Goal: Navigation & Orientation: Find specific page/section

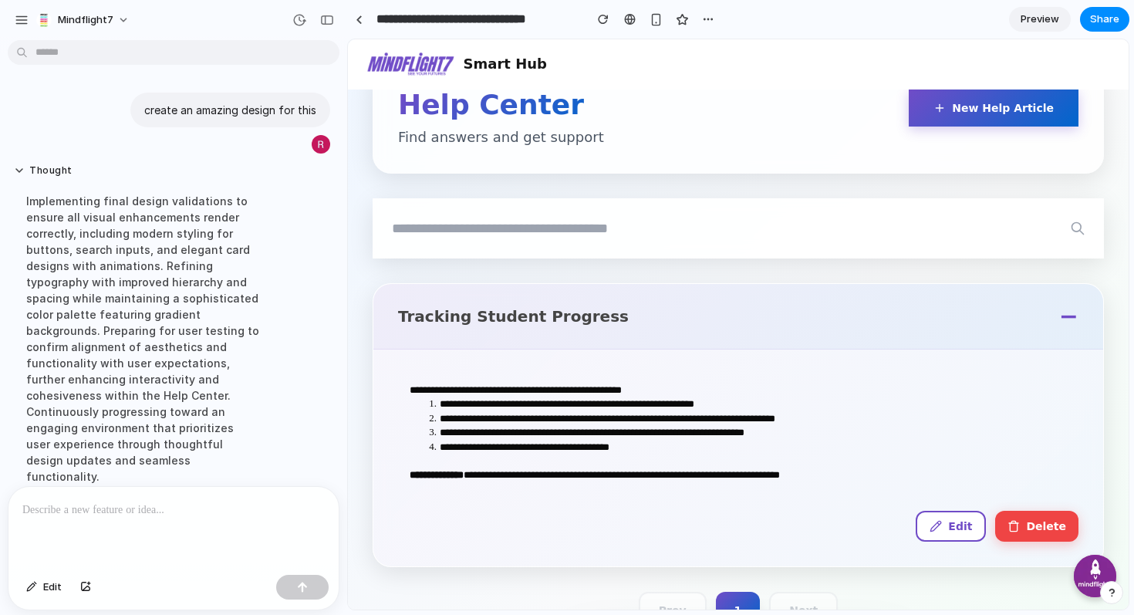
scroll to position [237, 0]
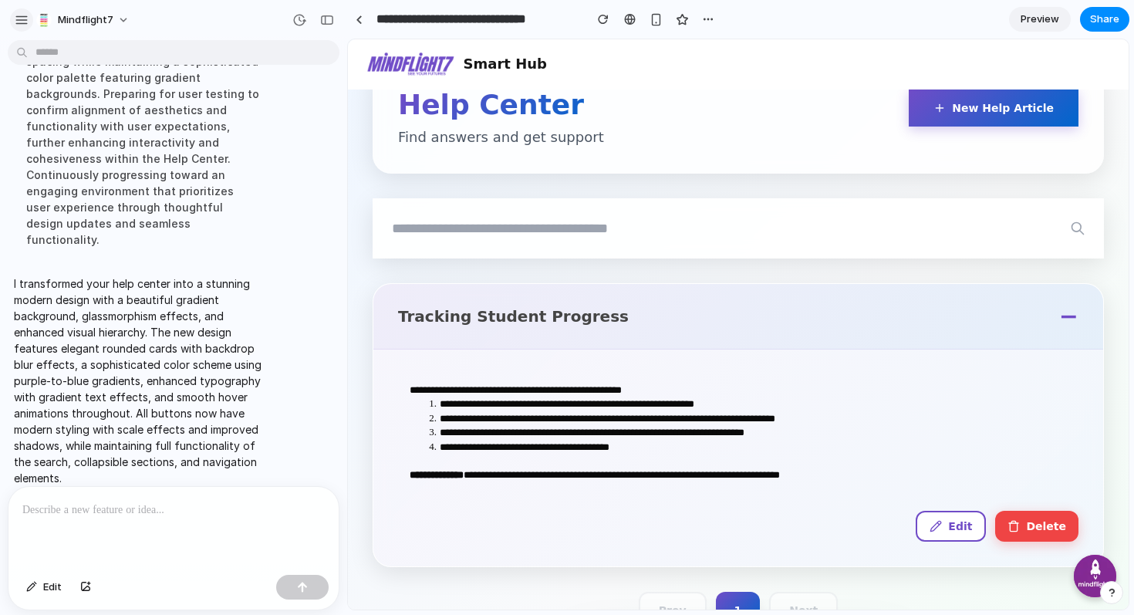
click at [21, 19] on div "button" at bounding box center [22, 20] width 14 height 14
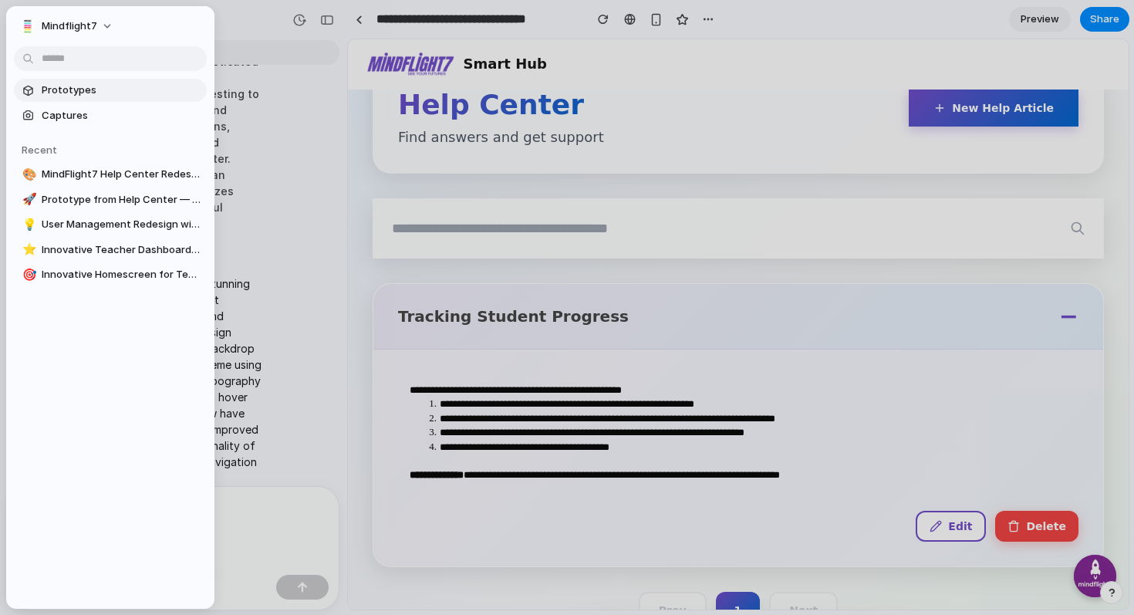
click at [93, 93] on span "Prototypes" at bounding box center [121, 90] width 159 height 15
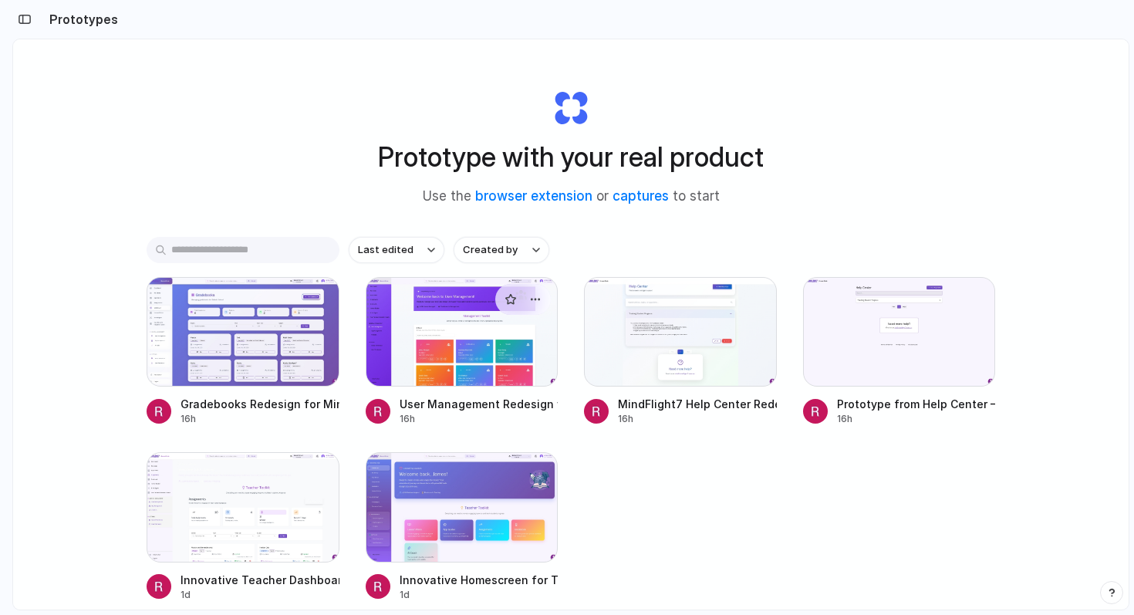
click at [422, 342] on div at bounding box center [462, 332] width 193 height 110
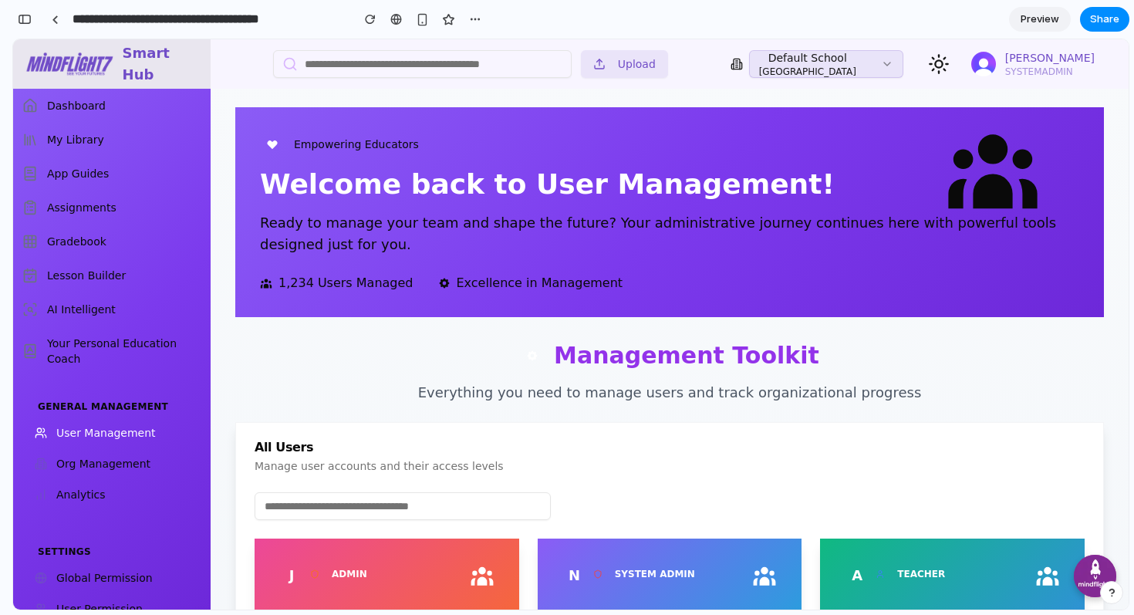
scroll to position [372, 0]
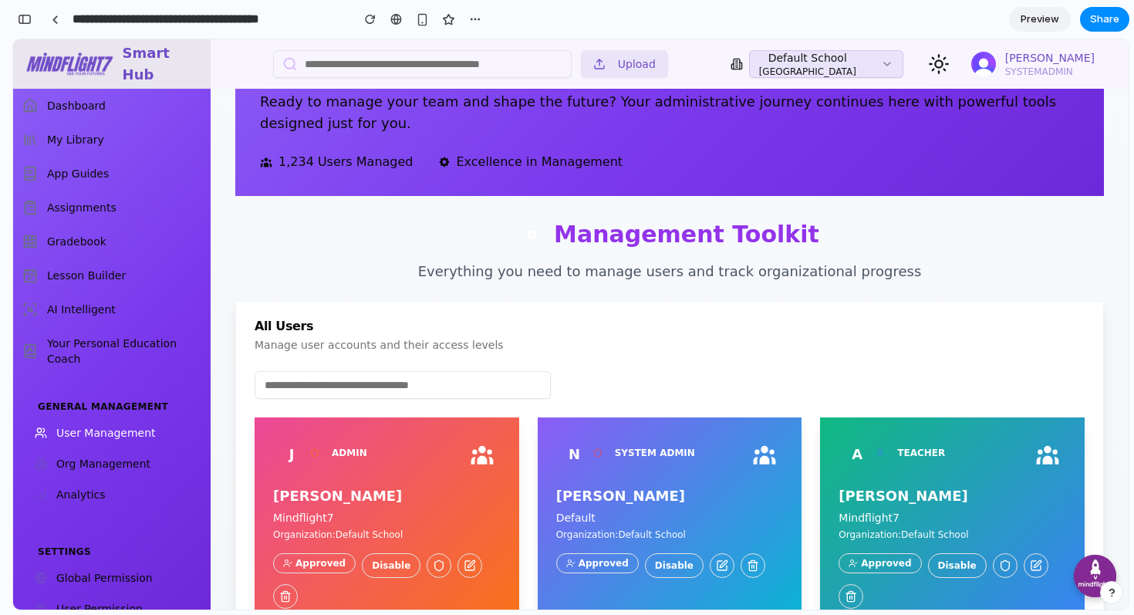
scroll to position [754, 0]
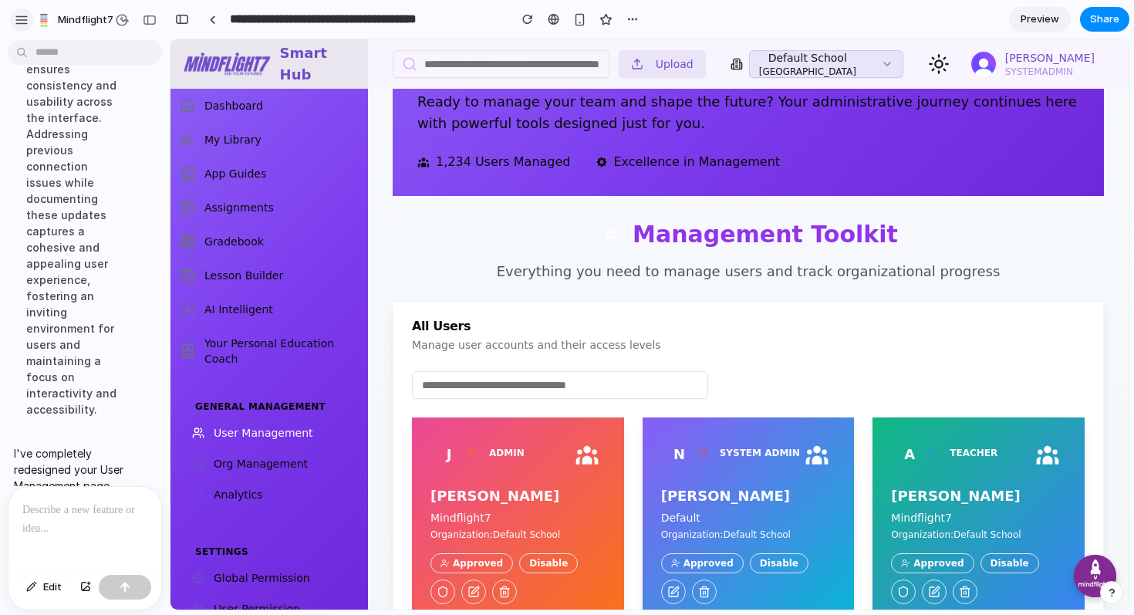
click at [24, 16] on div "button" at bounding box center [22, 20] width 14 height 14
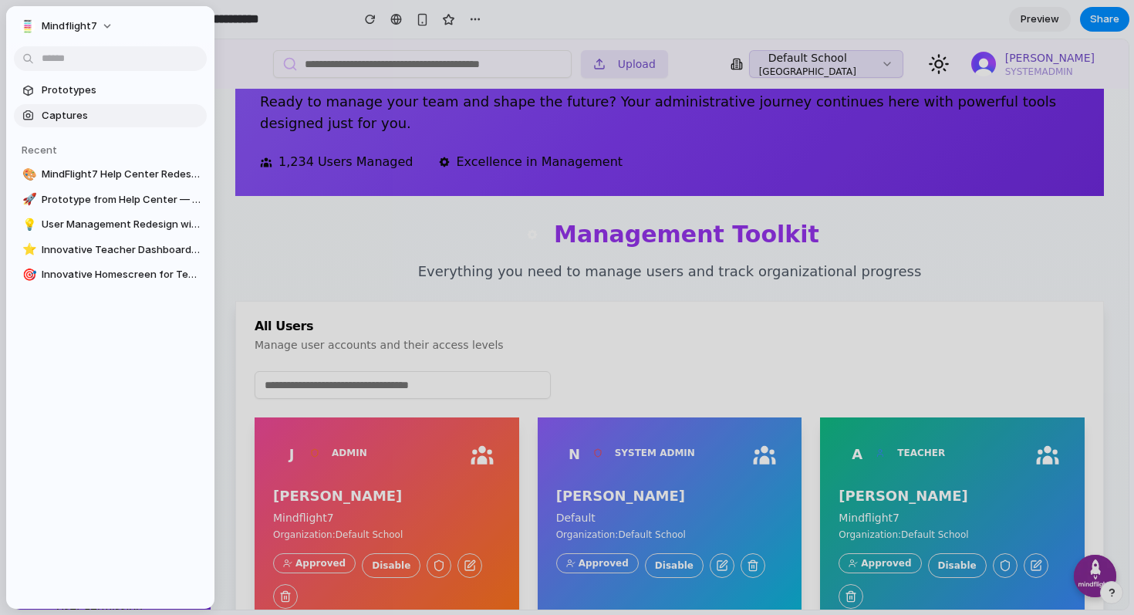
click at [89, 115] on span "Captures" at bounding box center [121, 115] width 159 height 15
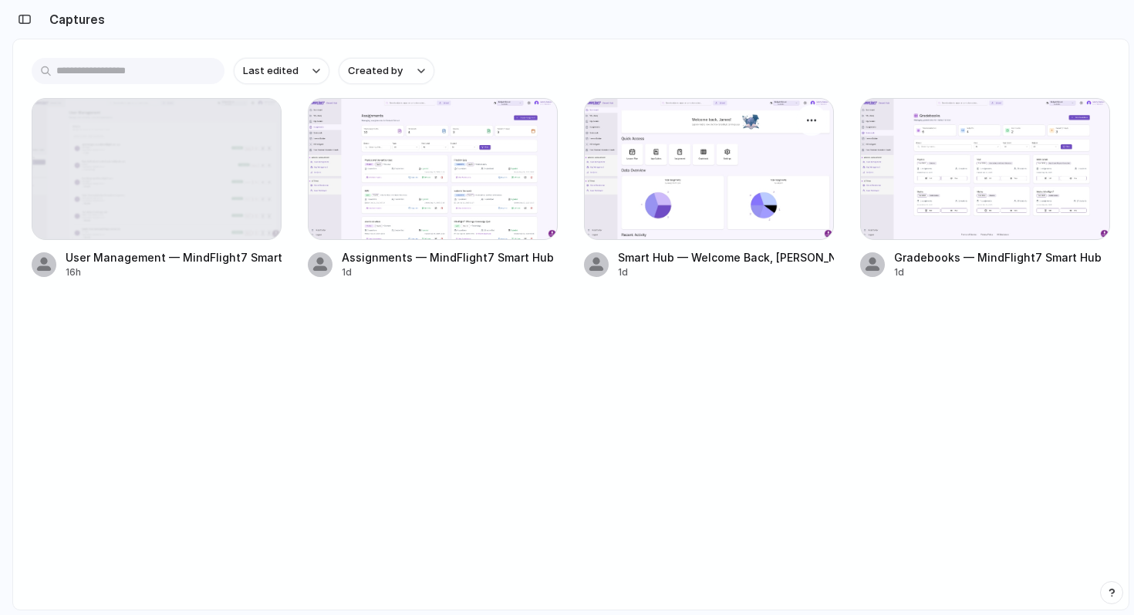
click at [720, 165] on div at bounding box center [709, 169] width 250 height 142
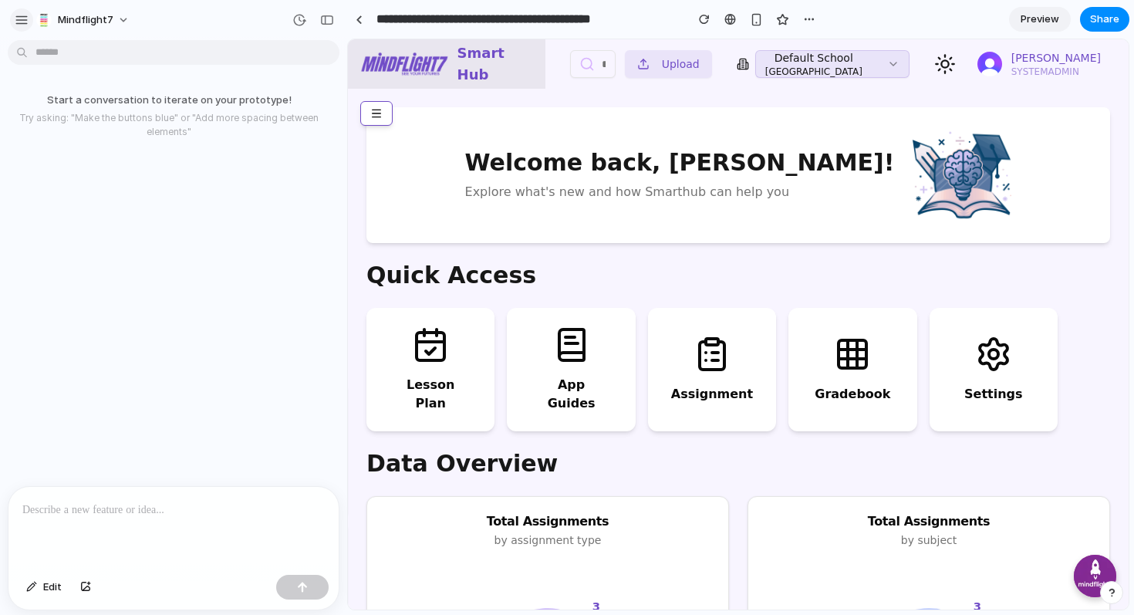
click at [15, 22] on div "button" at bounding box center [22, 20] width 14 height 14
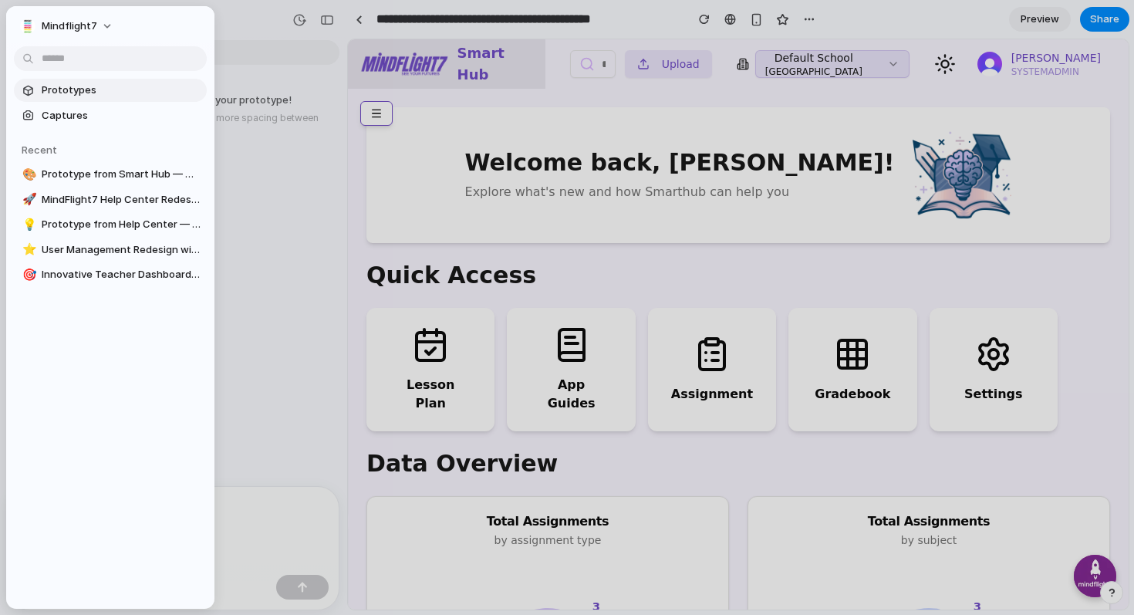
click at [93, 93] on span "Prototypes" at bounding box center [121, 90] width 159 height 15
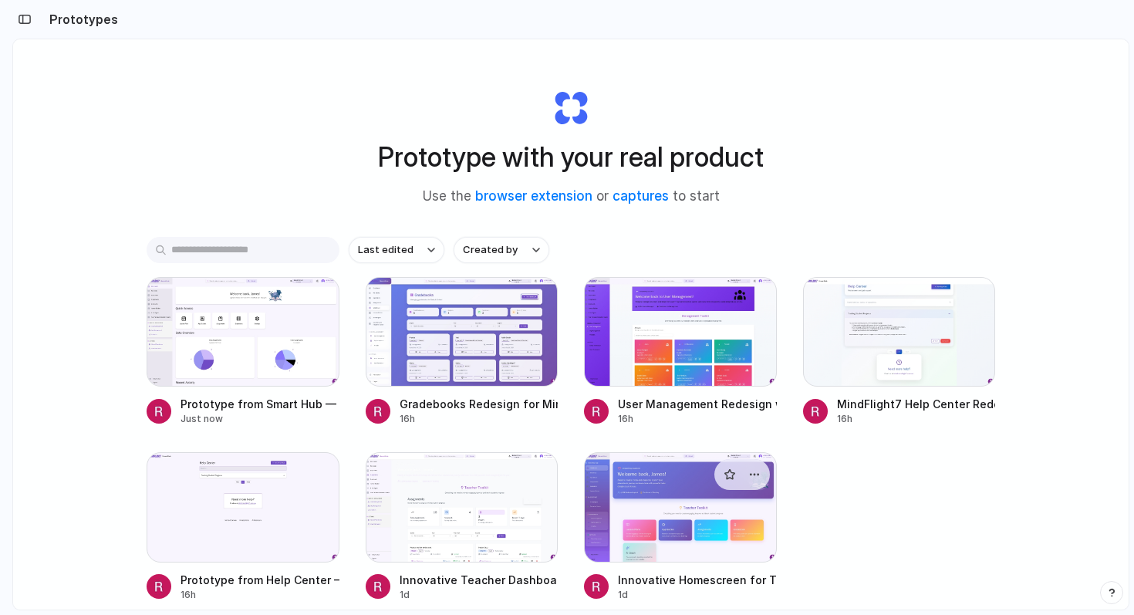
click at [648, 497] on div at bounding box center [680, 507] width 193 height 110
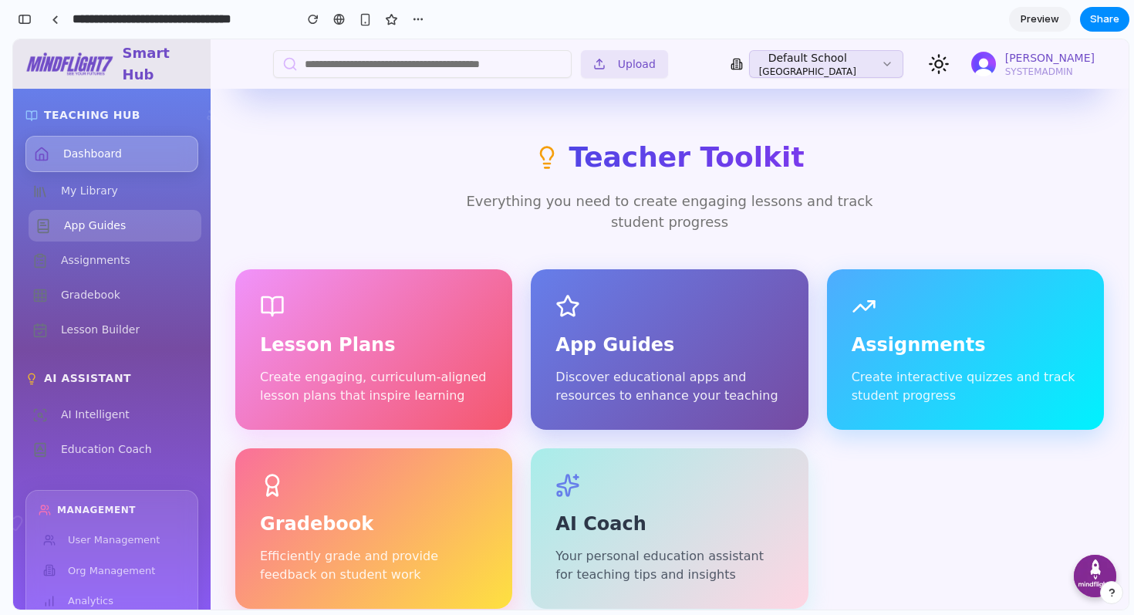
click at [124, 239] on link "App Guides" at bounding box center [115, 226] width 173 height 32
click at [103, 261] on span "Assignments" at bounding box center [98, 260] width 69 height 16
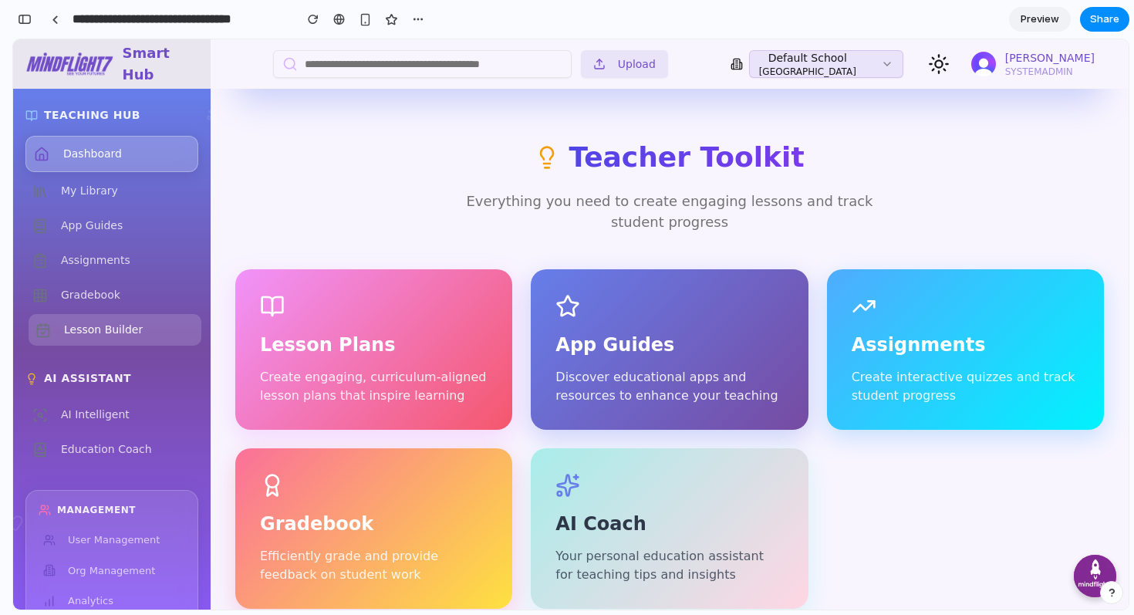
drag, startPoint x: 93, startPoint y: 342, endPoint x: 91, endPoint y: 372, distance: 30.9
click at [92, 342] on link "Lesson Builder" at bounding box center [115, 330] width 173 height 32
click at [77, 395] on div "AI Assistant AI Intelligent Education Coach" at bounding box center [111, 417] width 173 height 95
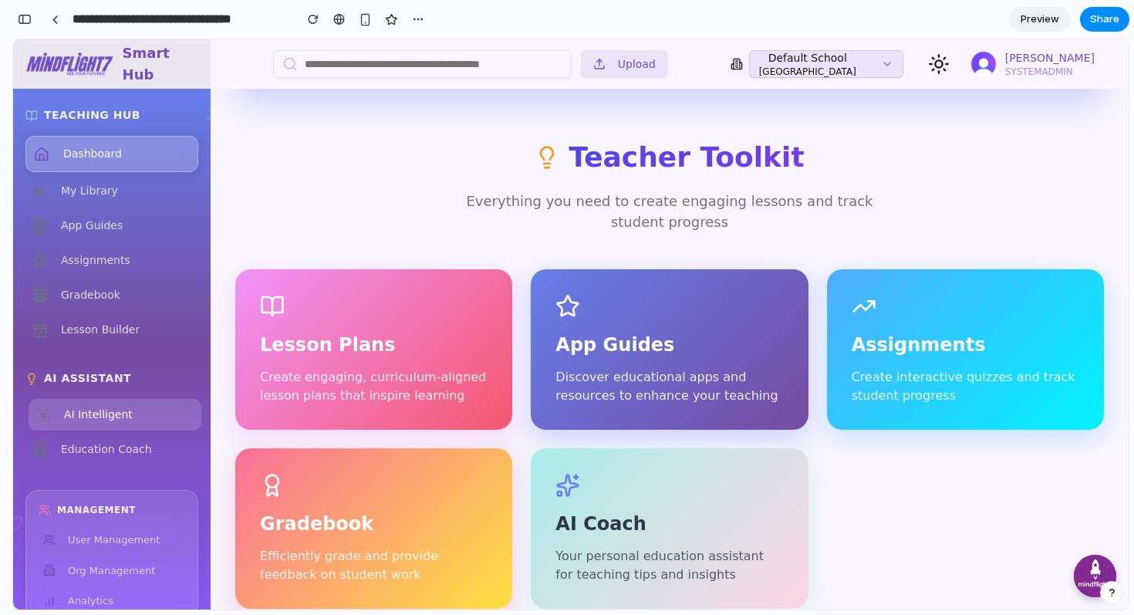
click at [82, 424] on link "AI Intelligent" at bounding box center [115, 415] width 173 height 32
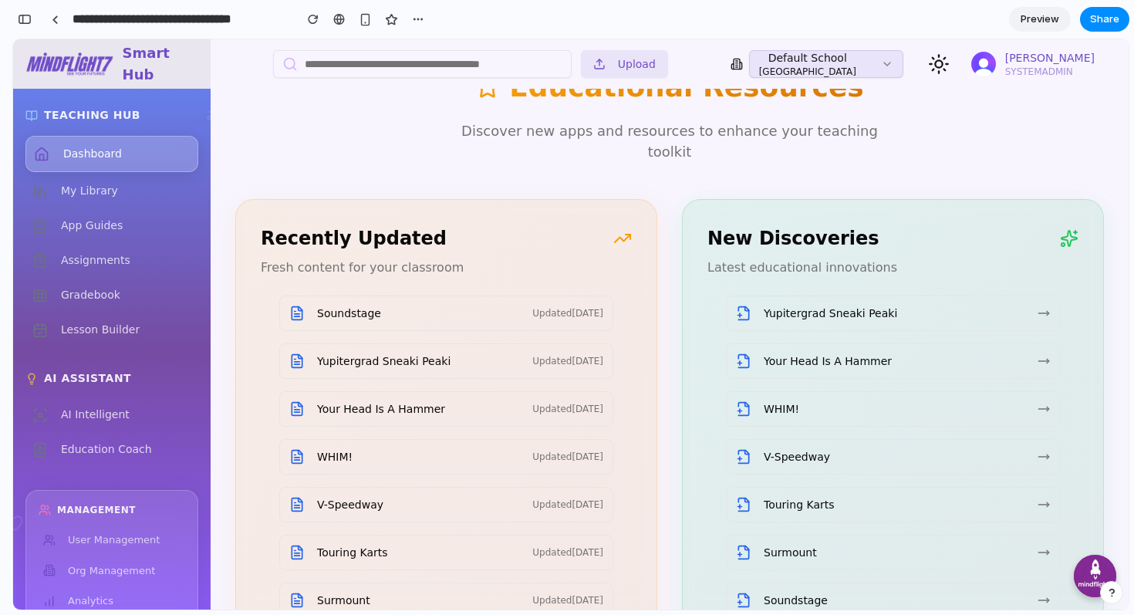
scroll to position [2452, 0]
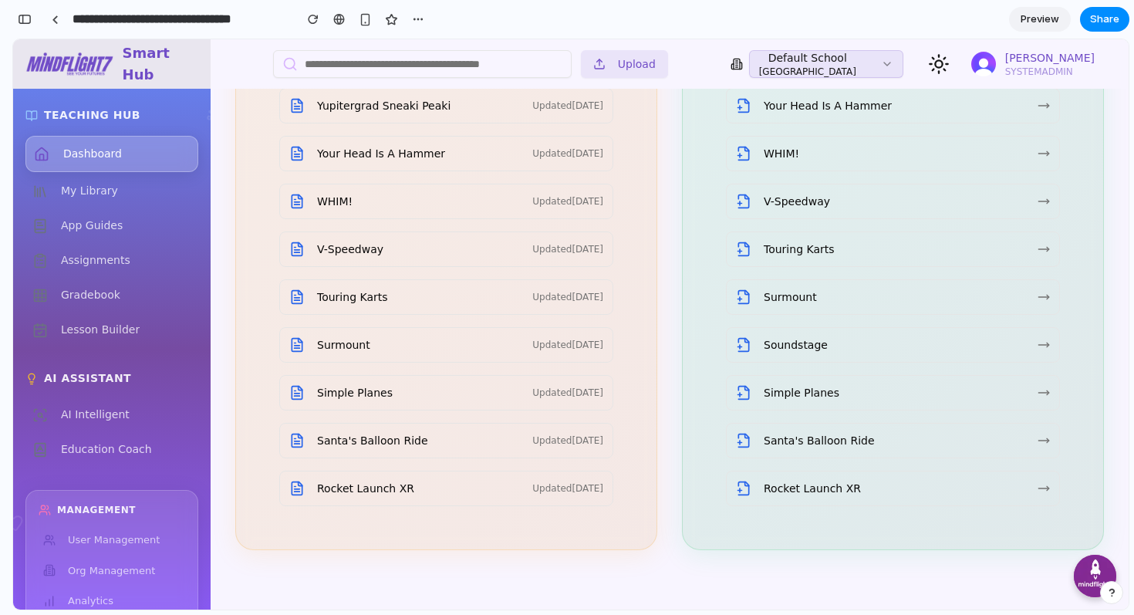
click at [1043, 20] on span "Preview" at bounding box center [1039, 19] width 39 height 15
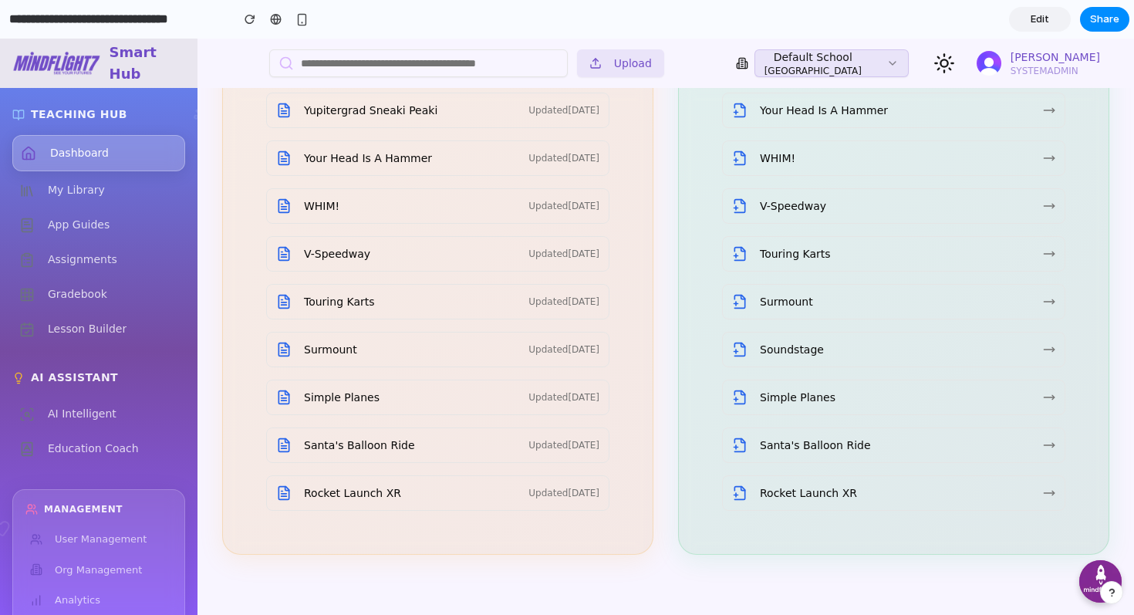
scroll to position [2445, 0]
click at [1043, 25] on span "Edit" at bounding box center [1039, 19] width 19 height 15
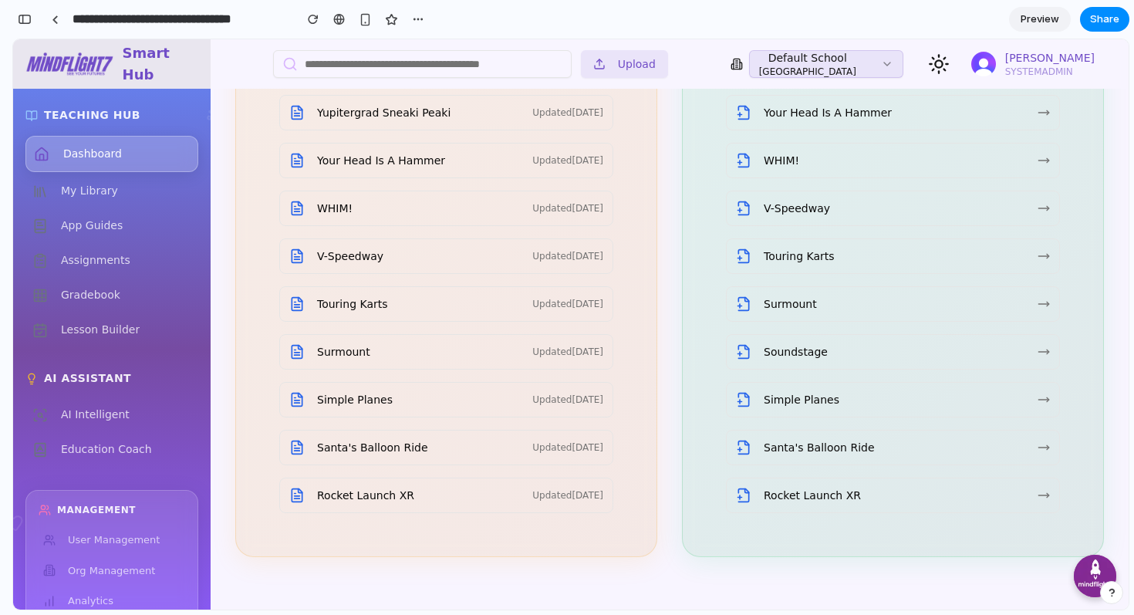
scroll to position [1271, 0]
click at [28, 21] on div "button" at bounding box center [25, 19] width 14 height 11
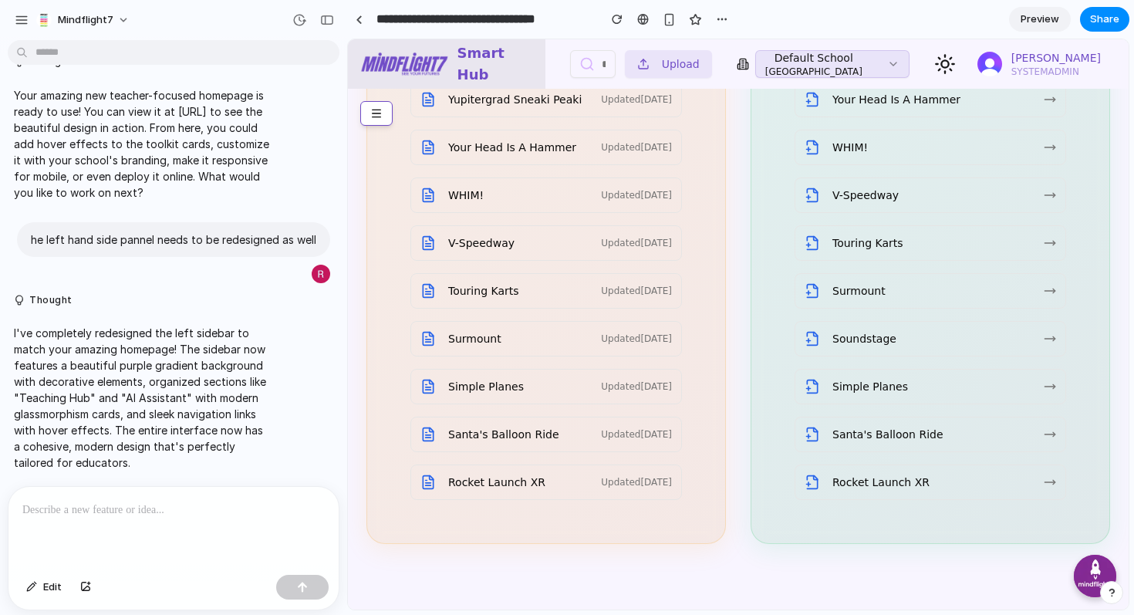
scroll to position [0, 0]
click at [128, 531] on div at bounding box center [173, 528] width 330 height 82
click at [328, 20] on div "button" at bounding box center [327, 20] width 14 height 11
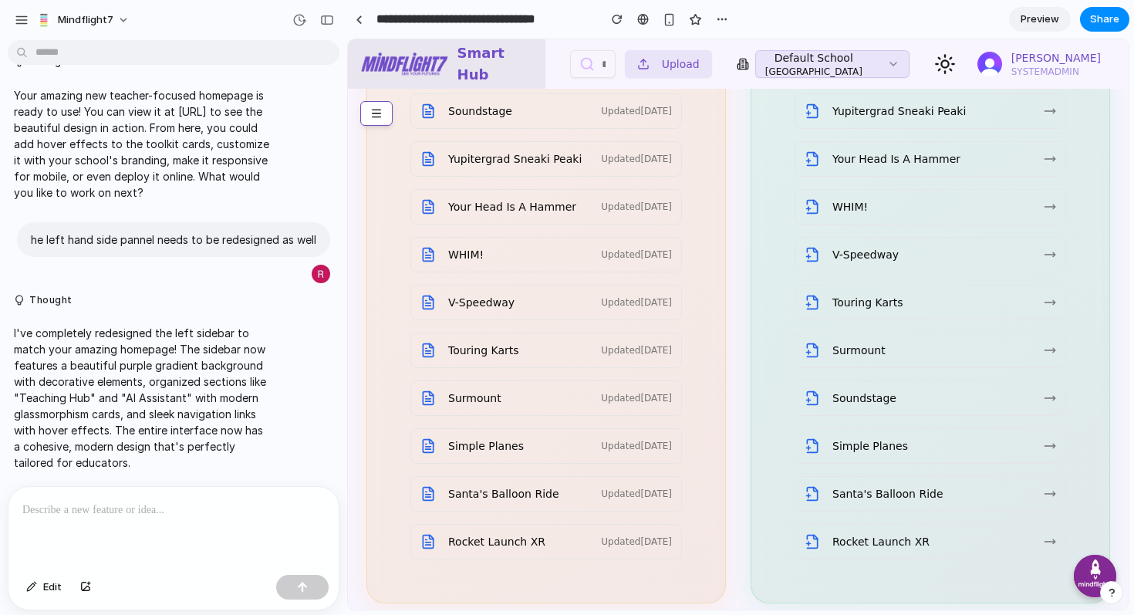
scroll to position [2256, 0]
